Goal: Task Accomplishment & Management: Use online tool/utility

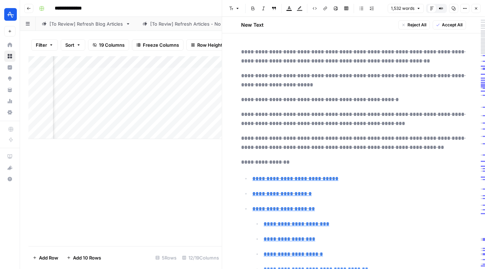
click at [477, 7] on icon "button" at bounding box center [476, 8] width 4 height 4
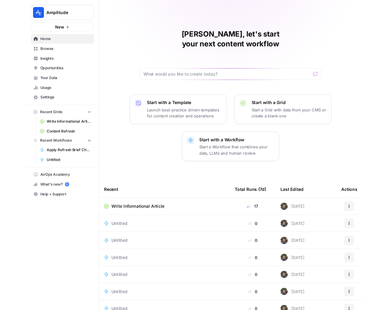
scroll to position [7, 0]
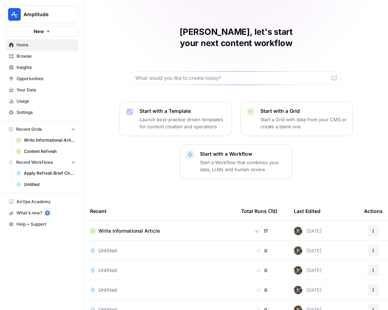
click at [37, 78] on span "Opportunities" at bounding box center [46, 79] width 59 height 6
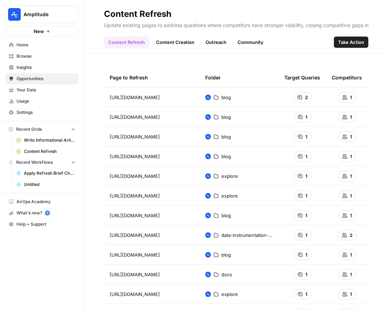
click at [37, 88] on span "Your Data" at bounding box center [46, 90] width 59 height 6
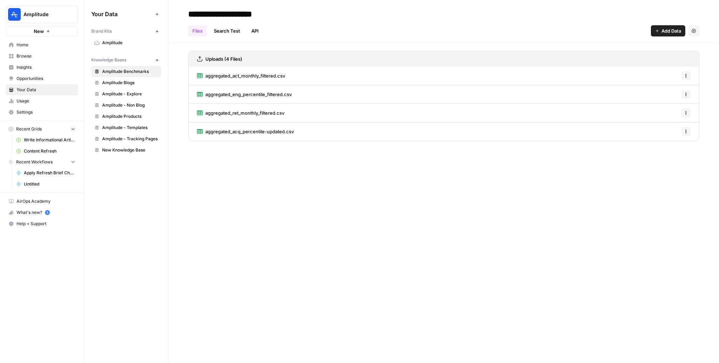
click at [122, 83] on span "Amplitude Blogs" at bounding box center [130, 83] width 56 height 6
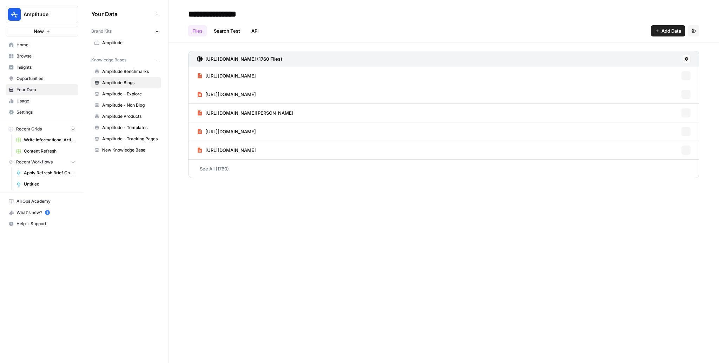
click at [128, 96] on span "Amplitude - Explore" at bounding box center [130, 94] width 56 height 6
click at [133, 117] on span "Amplitude Products" at bounding box center [130, 116] width 56 height 6
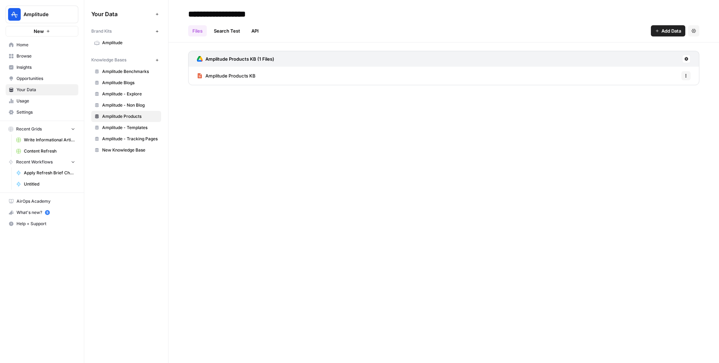
click at [244, 77] on span "Amplitude Products KB" at bounding box center [230, 75] width 50 height 7
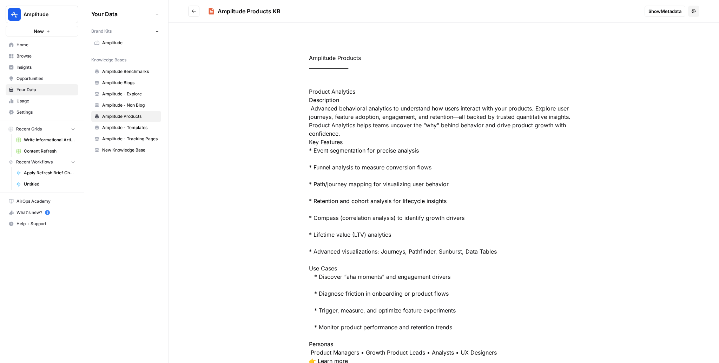
drag, startPoint x: 320, startPoint y: 59, endPoint x: 354, endPoint y: 59, distance: 33.4
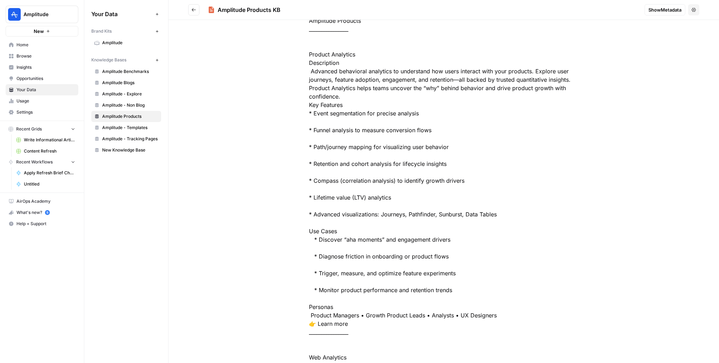
scroll to position [36, 0]
drag, startPoint x: 318, startPoint y: 51, endPoint x: 344, endPoint y: 54, distance: 26.5
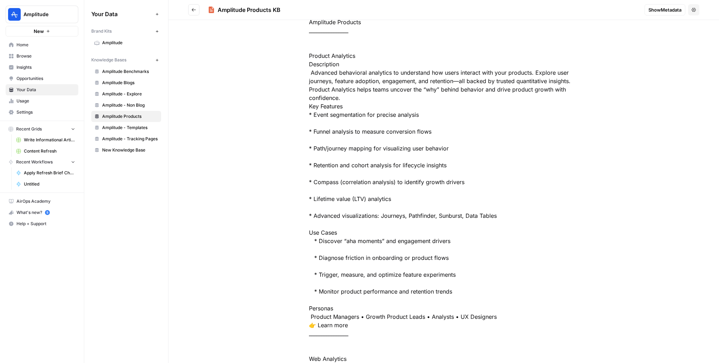
drag, startPoint x: 320, startPoint y: 118, endPoint x: 348, endPoint y: 176, distance: 64.2
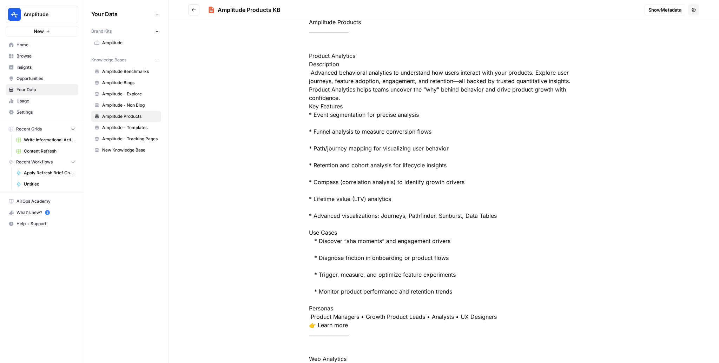
drag, startPoint x: 324, startPoint y: 239, endPoint x: 359, endPoint y: 287, distance: 59.2
drag, startPoint x: 331, startPoint y: 313, endPoint x: 361, endPoint y: 332, distance: 35.7
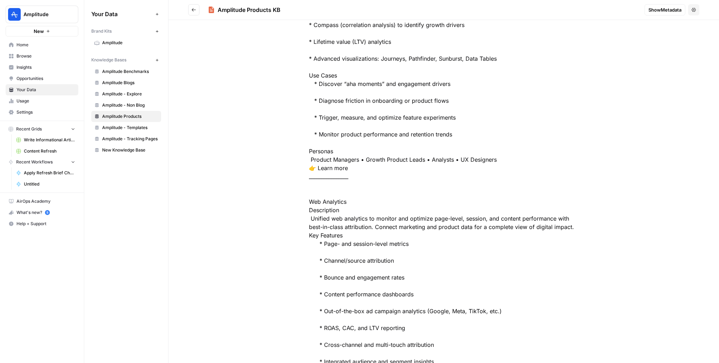
scroll to position [202, 0]
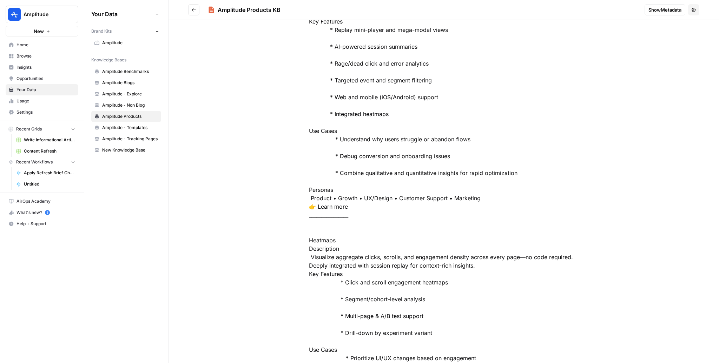
scroll to position [745, 0]
drag, startPoint x: 356, startPoint y: 76, endPoint x: 393, endPoint y: 243, distance: 170.8
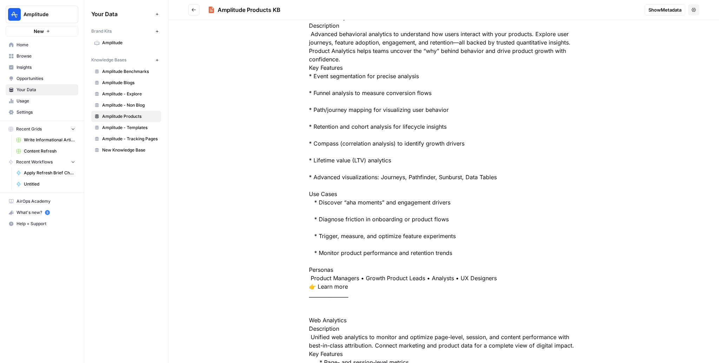
scroll to position [0, 0]
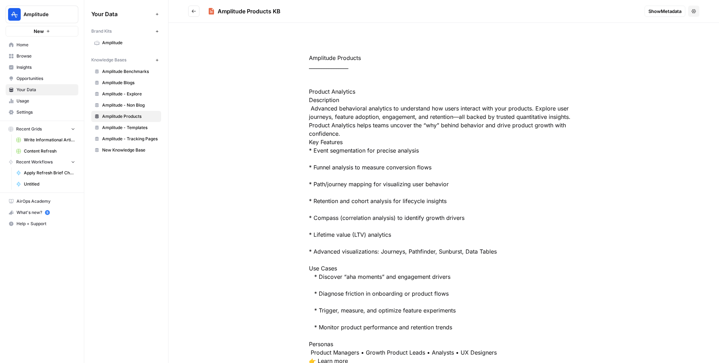
click at [22, 59] on link "Browse" at bounding box center [42, 56] width 73 height 11
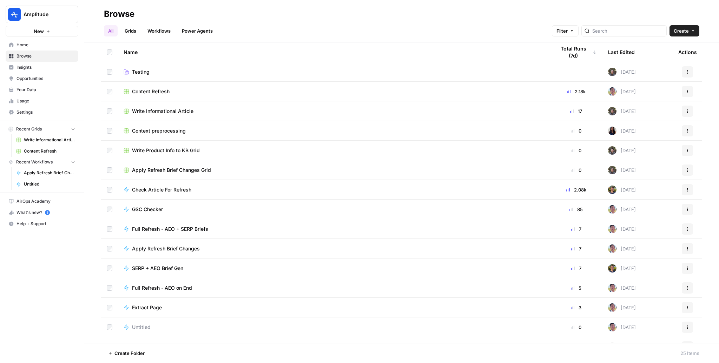
click at [167, 111] on span "Write Informational Article" at bounding box center [162, 111] width 61 height 7
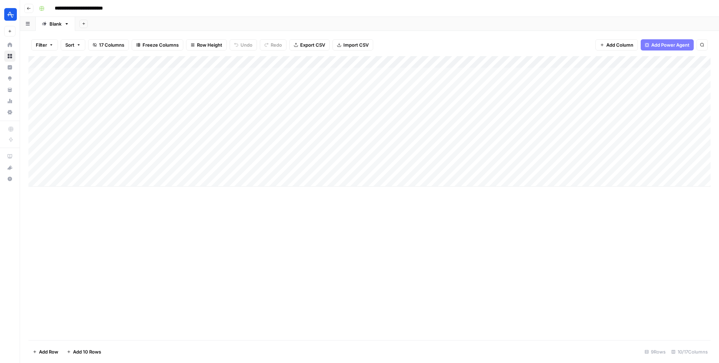
click at [244, 256] on div "Add Column" at bounding box center [369, 198] width 682 height 284
click at [387, 85] on div "Add Column" at bounding box center [369, 121] width 682 height 131
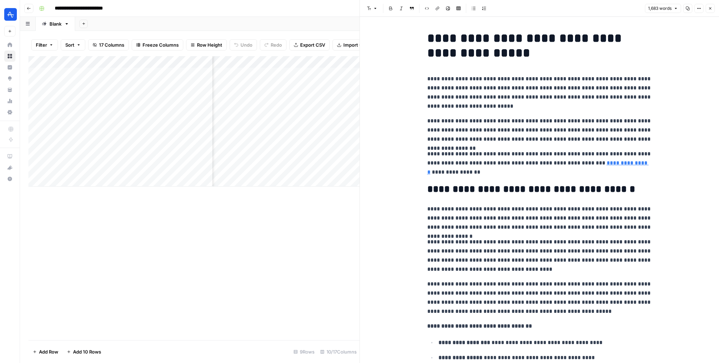
click at [387, 50] on h1 "**********" at bounding box center [539, 46] width 225 height 30
click at [387, 58] on h1 "**********" at bounding box center [539, 46] width 225 height 30
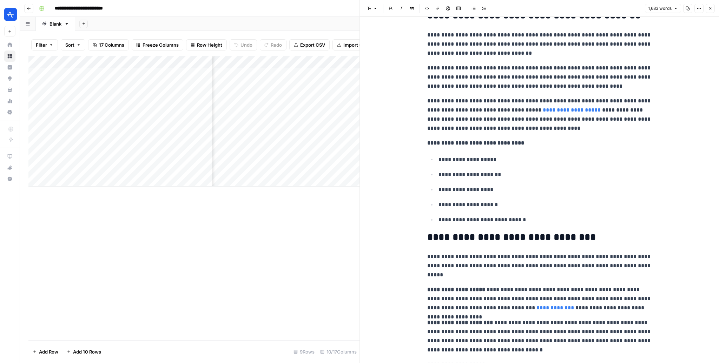
scroll to position [0, 351]
click at [347, 63] on div "Add Column" at bounding box center [193, 121] width 331 height 131
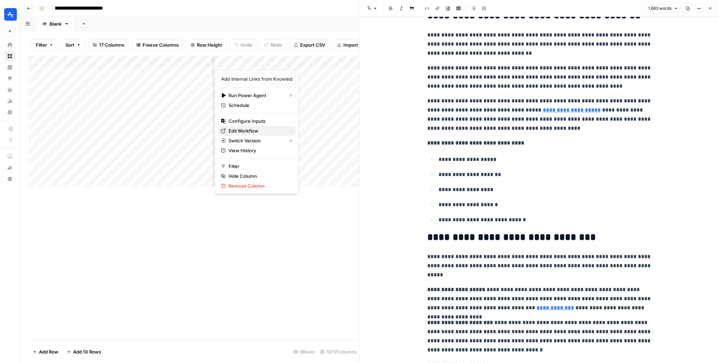
click at [245, 131] on span "Edit Workflow" at bounding box center [259, 130] width 61 height 7
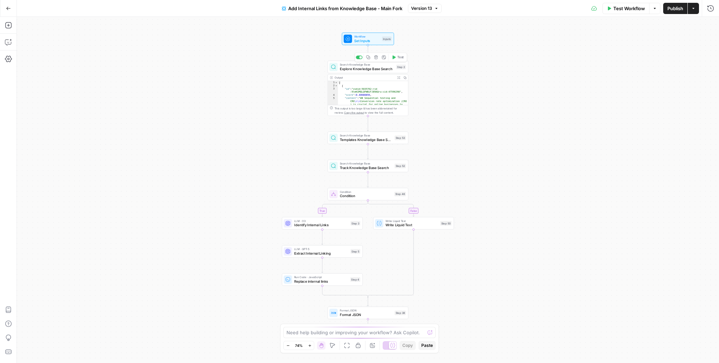
click at [369, 65] on span "Search Knowledge Base" at bounding box center [367, 65] width 54 height 4
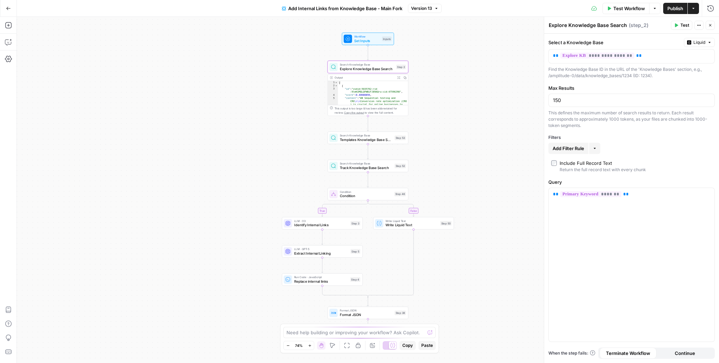
click at [7, 11] on button "Go Back" at bounding box center [8, 8] width 13 height 13
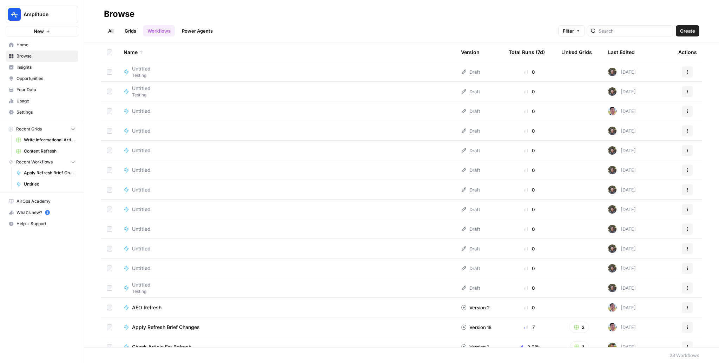
click at [30, 47] on span "Home" at bounding box center [46, 45] width 59 height 6
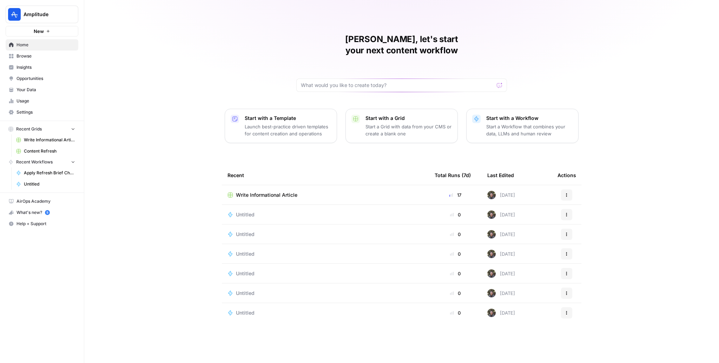
click at [265, 192] on span "Write Informational Article" at bounding box center [266, 195] width 61 height 7
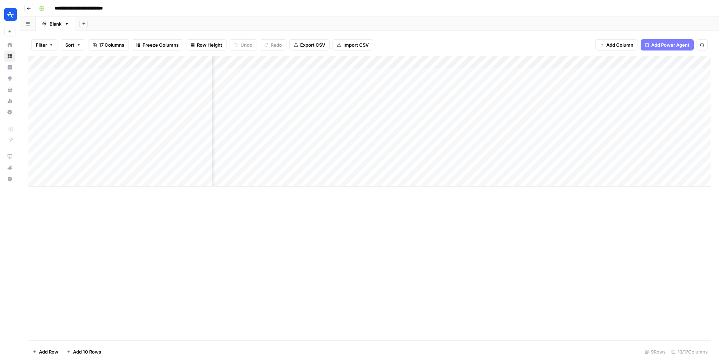
scroll to position [0, 313]
click at [458, 144] on div "Add Column" at bounding box center [369, 121] width 682 height 131
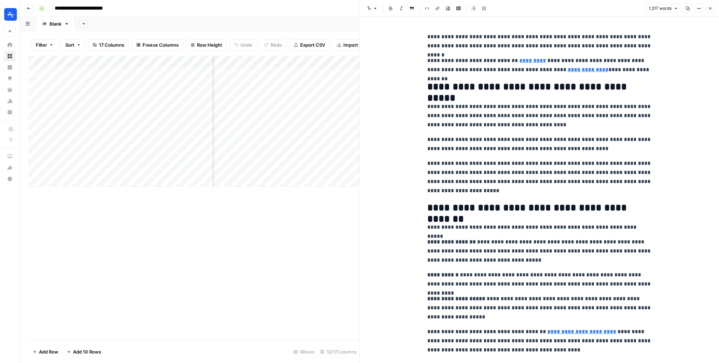
scroll to position [44, 0]
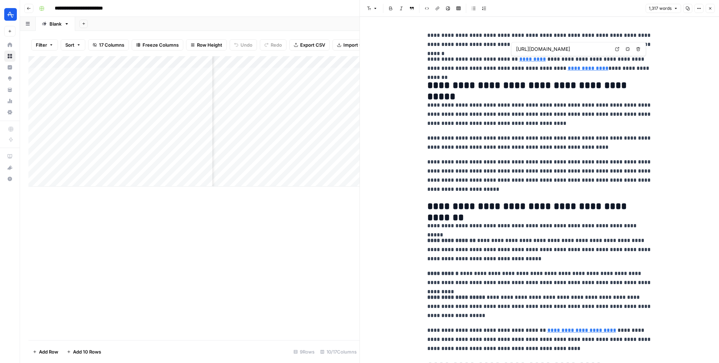
type input "https://amplitude.com/explore/product/conversion-funnel-optimization"
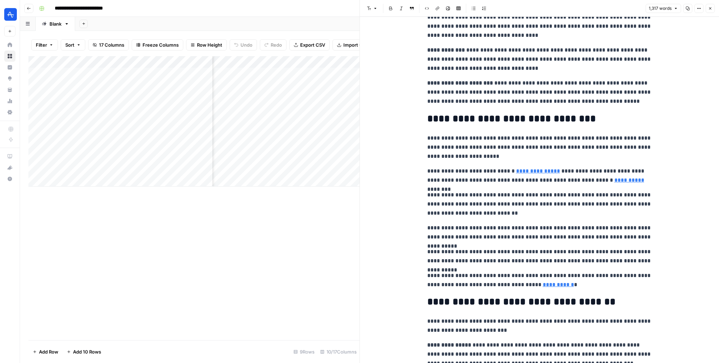
scroll to position [590, 0]
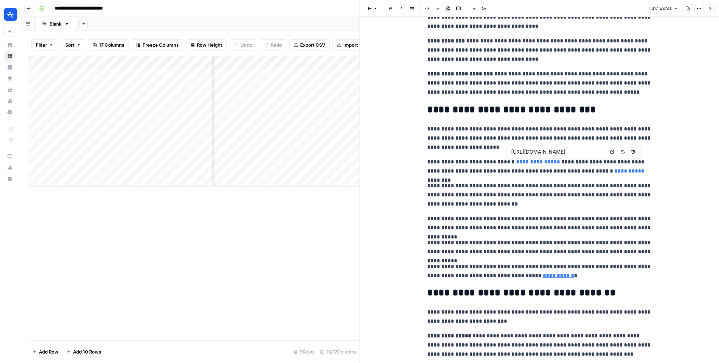
type input "https://amplitude.com/explore/metrics/website-metrics-guide"
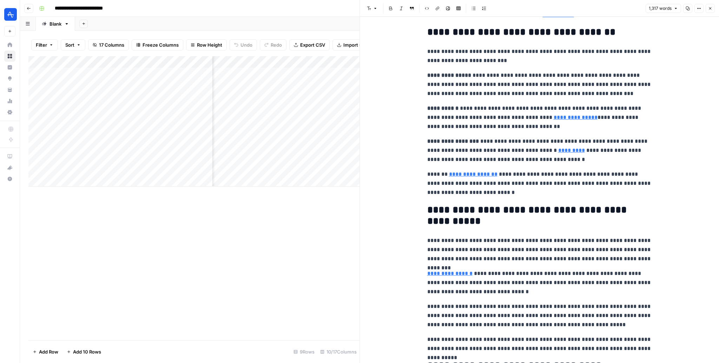
scroll to position [858, 0]
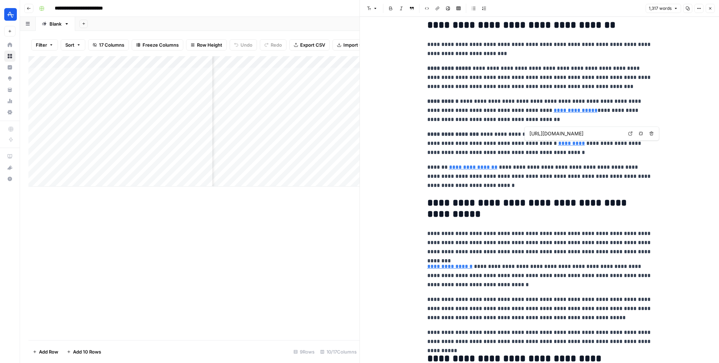
type input "https://amplitude.com/explore/analytics/digital-experience-analytics"
click at [565, 201] on h2 "**********" at bounding box center [539, 209] width 225 height 22
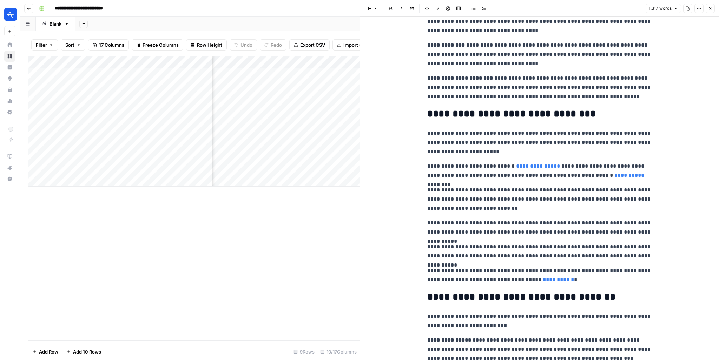
scroll to position [379, 0]
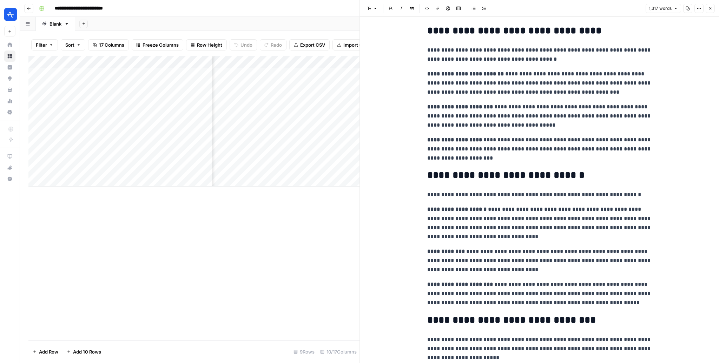
click at [713, 7] on button "Close" at bounding box center [710, 8] width 9 height 9
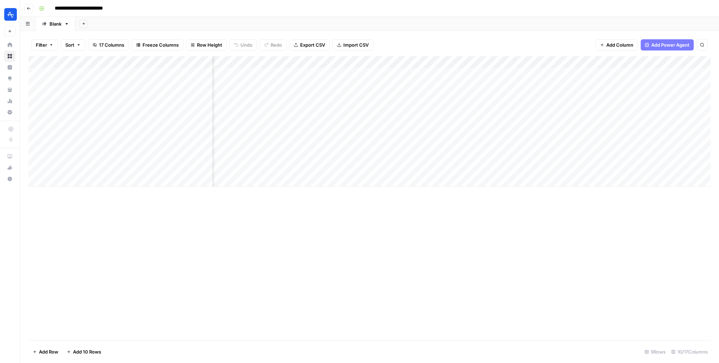
scroll to position [0, 359]
